Goal: Transaction & Acquisition: Purchase product/service

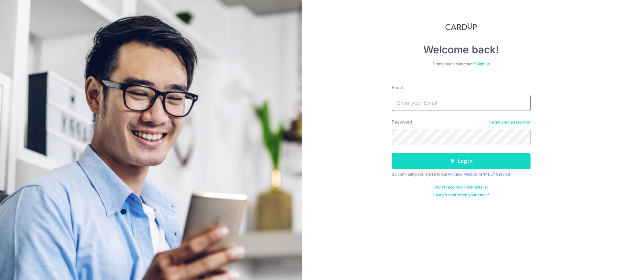
type input "[EMAIL_ADDRESS][DOMAIN_NAME]"
click at [457, 158] on button "Log in" at bounding box center [461, 161] width 139 height 16
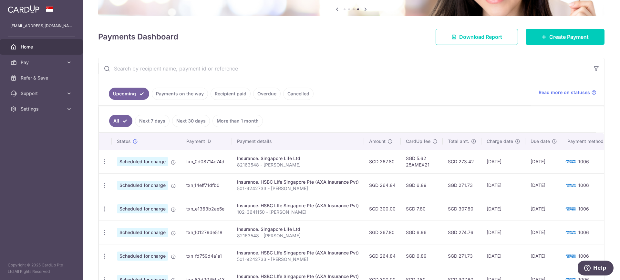
scroll to position [68, 0]
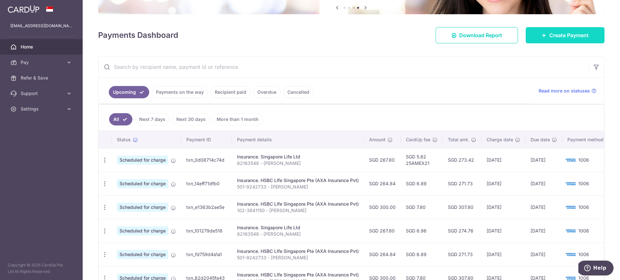
click at [576, 35] on span "Create Payment" at bounding box center [568, 35] width 39 height 8
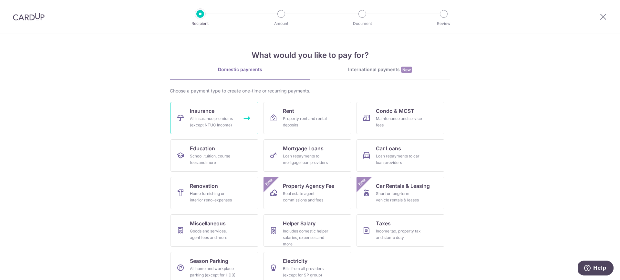
click at [212, 122] on div "All insurance premiums (except NTUC Income)" at bounding box center [213, 121] width 47 height 13
click at [229, 124] on div "All insurance premiums (except NTUC Income)" at bounding box center [213, 121] width 47 height 13
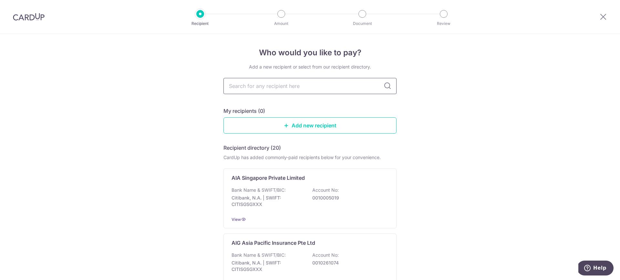
click at [283, 85] on input "text" at bounding box center [310, 86] width 173 height 16
type input "hsbc"
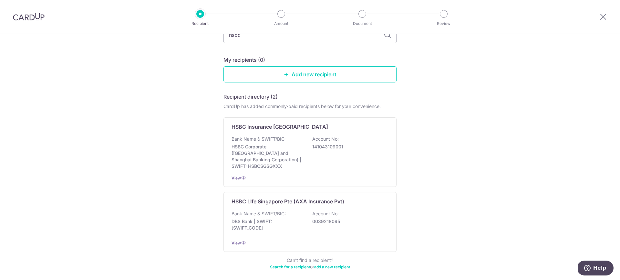
scroll to position [53, 0]
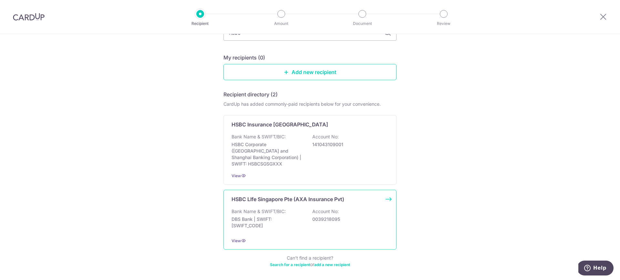
click at [263, 216] on p "DBS Bank | SWIFT: DBSSSGSGXXX" at bounding box center [268, 222] width 72 height 13
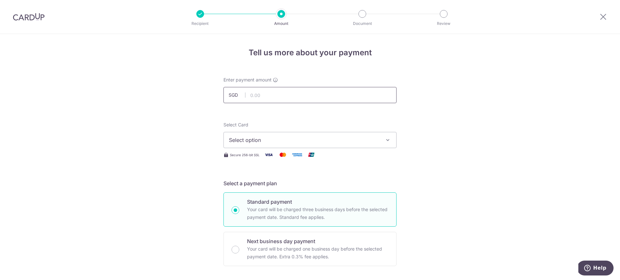
click at [275, 100] on input "text" at bounding box center [310, 95] width 173 height 16
paste input "610.50"
type input "610.50"
click at [278, 141] on span "Select option" at bounding box center [304, 140] width 151 height 8
click at [270, 183] on span "**** 1006" at bounding box center [310, 186] width 162 height 8
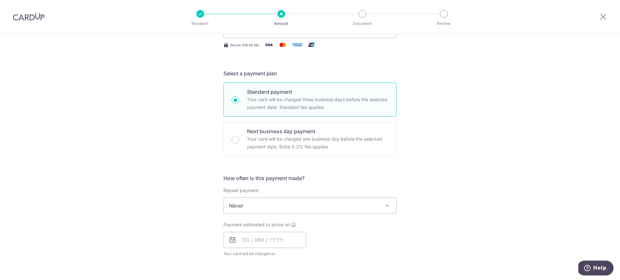
scroll to position [110, 0]
click at [282, 204] on span "Never" at bounding box center [310, 205] width 172 height 16
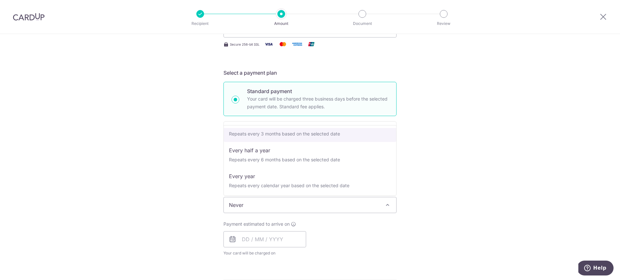
scroll to position [90, 0]
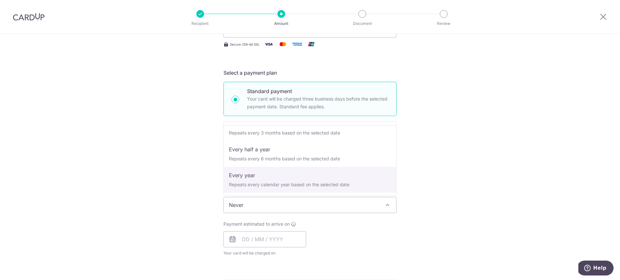
drag, startPoint x: 260, startPoint y: 180, endPoint x: 341, endPoint y: 173, distance: 80.7
select select "6"
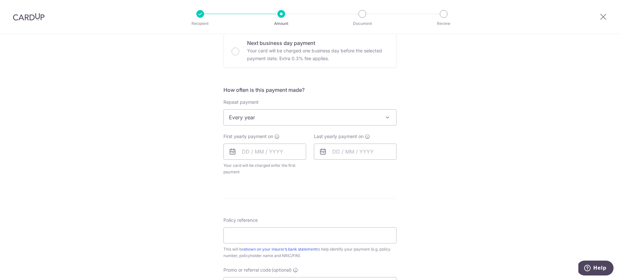
scroll to position [199, 0]
click at [233, 151] on icon at bounding box center [233, 151] width 8 height 8
click at [265, 155] on input "text" at bounding box center [265, 151] width 83 height 16
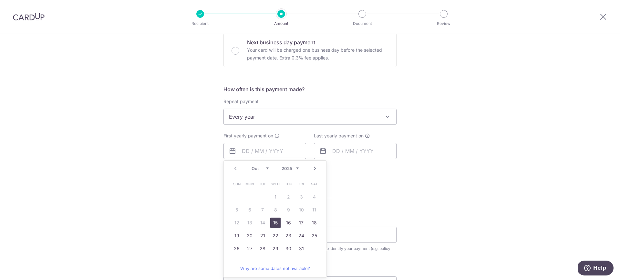
click at [491, 214] on div "Tell us more about your payment Enter payment amount SGD 610.50 610.50 Select C…" at bounding box center [310, 130] width 620 height 591
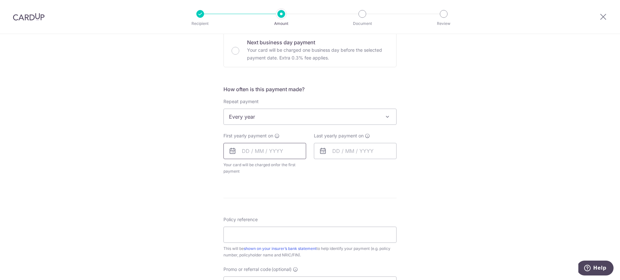
click at [279, 148] on input "text" at bounding box center [265, 151] width 83 height 16
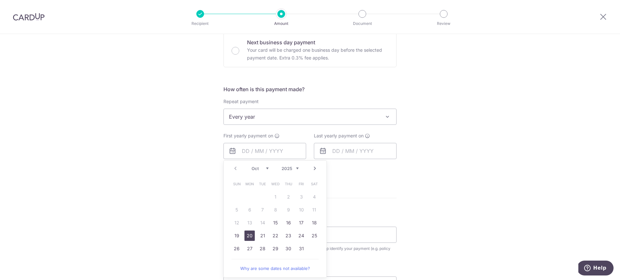
click at [251, 236] on link "20" at bounding box center [250, 235] width 10 height 10
type input "20/10/2025"
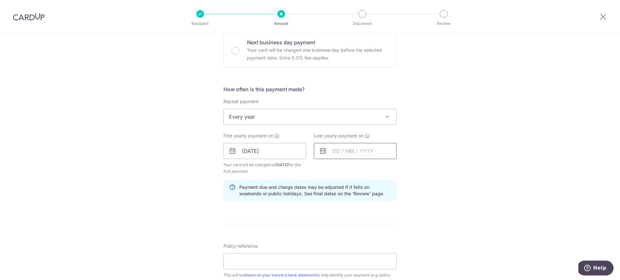
drag, startPoint x: 458, startPoint y: 177, endPoint x: 358, endPoint y: 150, distance: 103.7
click at [457, 177] on div "Tell us more about your payment Enter payment amount SGD 610.50 610.50 Select C…" at bounding box center [310, 143] width 620 height 617
click at [355, 149] on input "text" at bounding box center [355, 151] width 83 height 16
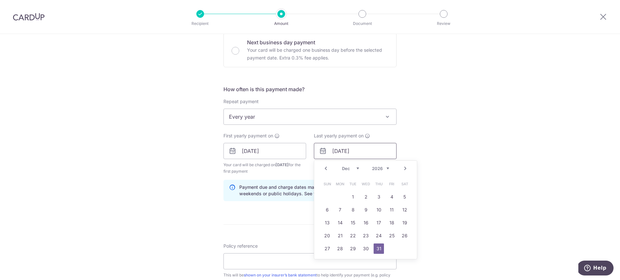
type input "31/12/2026"
click at [376, 247] on link "31" at bounding box center [379, 248] width 10 height 10
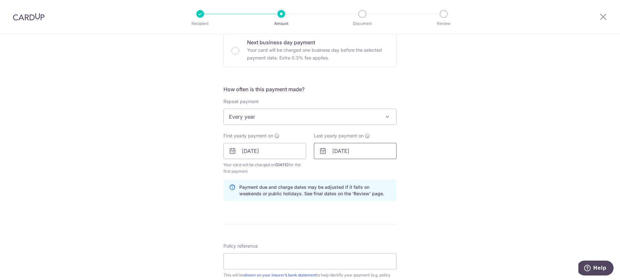
click at [359, 152] on input "31/12/2026" at bounding box center [355, 151] width 83 height 16
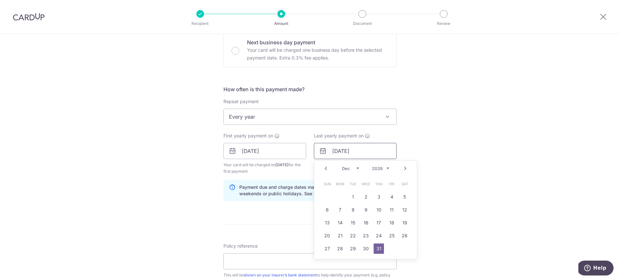
click at [359, 152] on input "31/12/2026" at bounding box center [355, 151] width 83 height 16
click at [449, 190] on div "Tell us more about your payment Enter payment amount SGD 610.50 610.50 Select C…" at bounding box center [310, 143] width 620 height 617
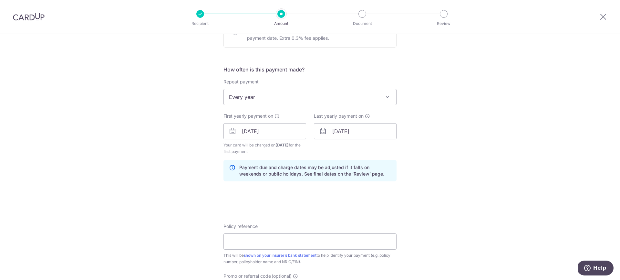
scroll to position [322, 0]
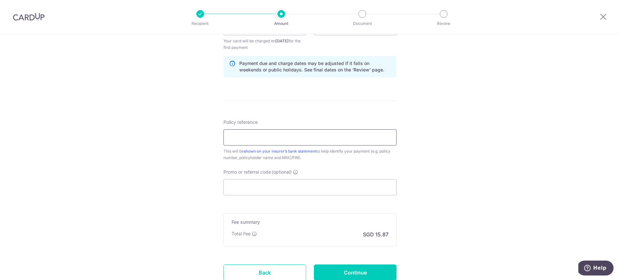
click at [305, 131] on input "Policy reference" at bounding box center [310, 137] width 173 height 16
paste input "102-2904328"
type input "102-2904328"
click at [484, 164] on div "Tell us more about your payment Enter payment amount SGD 610.50 610.50 Select C…" at bounding box center [310, 20] width 620 height 617
click at [466, 175] on div "Tell us more about your payment Enter payment amount SGD 610.50 610.50 Select C…" at bounding box center [310, 20] width 620 height 617
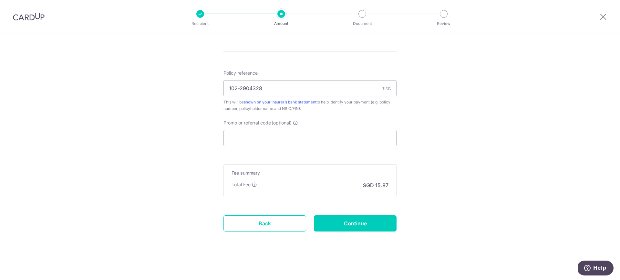
scroll to position [371, 0]
click at [372, 185] on p "SGD 15.87" at bounding box center [376, 186] width 26 height 8
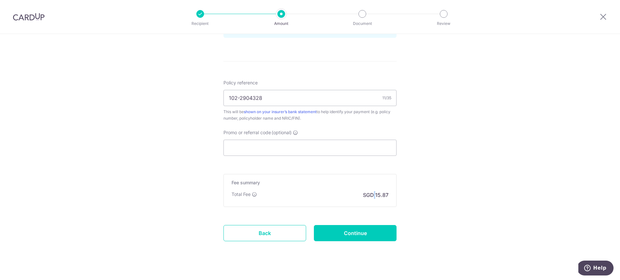
scroll to position [371, 0]
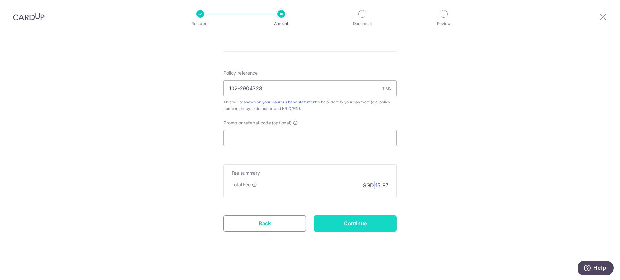
click at [377, 228] on input "Continue" at bounding box center [355, 223] width 83 height 16
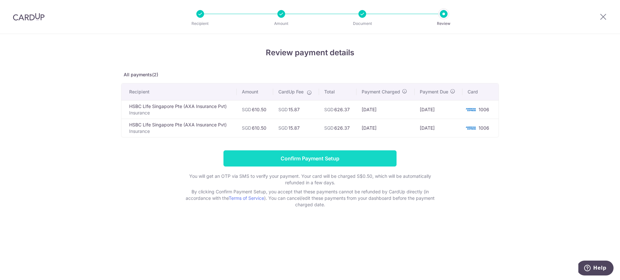
click at [349, 162] on input "Confirm Payment Setup" at bounding box center [310, 158] width 173 height 16
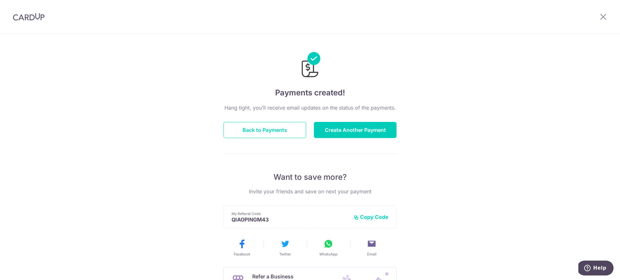
click at [501, 162] on div "Payments created! Hang tight, you’ll receive email updates on the status of the…" at bounding box center [310, 206] width 620 height 345
click at [507, 159] on div "Payments created! Hang tight, you’ll receive email updates on the status of the…" at bounding box center [310, 206] width 620 height 345
